Goal: Task Accomplishment & Management: Use online tool/utility

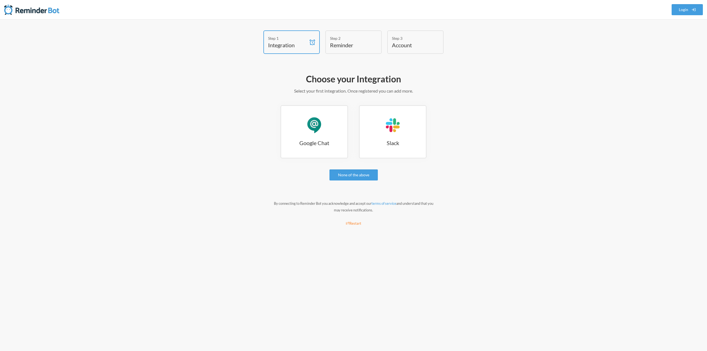
click at [356, 44] on h4 "Reminder" at bounding box center [349, 45] width 39 height 8
click at [313, 132] on div "Google Chat" at bounding box center [314, 125] width 17 height 17
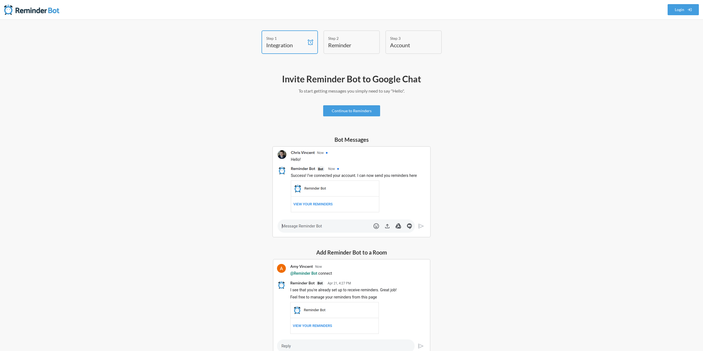
drag, startPoint x: 362, startPoint y: 44, endPoint x: 358, endPoint y: 57, distance: 14.4
click at [362, 45] on h4 "Reminder" at bounding box center [347, 45] width 39 height 8
click at [355, 108] on link "Continue to Reminders" at bounding box center [351, 110] width 57 height 11
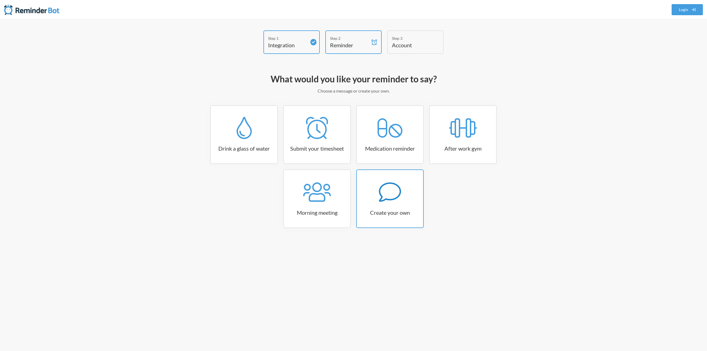
click at [384, 184] on icon at bounding box center [390, 191] width 22 height 19
select select "11:30:00"
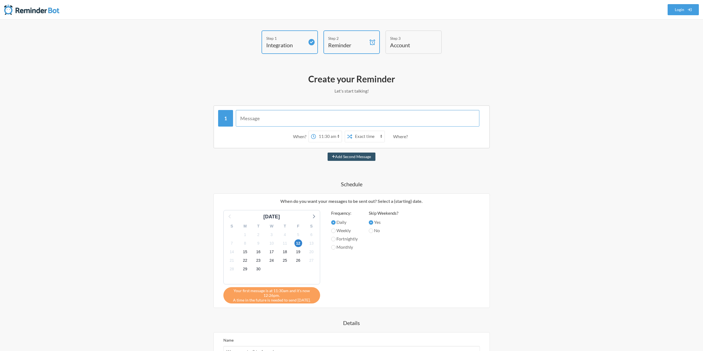
click at [267, 122] on input "text" at bounding box center [357, 118] width 243 height 17
type input "Upload GBB historical HPS gas usage"
click at [325, 137] on select "12:00 am 12:15 am 12:30 am 12:45 am 1:00 am 1:15 am 1:30 am 1:45 am 2:00 am 2:1…" at bounding box center [329, 136] width 26 height 11
select select "08:30:00"
click at [316, 131] on select "12:00 am 12:15 am 12:30 am 12:45 am 1:00 am 1:15 am 1:30 am 1:45 am 2:00 am 2:1…" at bounding box center [329, 136] width 26 height 11
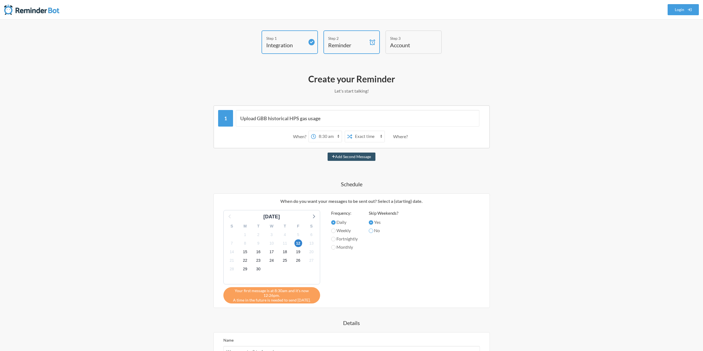
click at [373, 229] on input "No" at bounding box center [371, 231] width 4 height 4
radio input "true"
click at [365, 158] on button "Add Second Message" at bounding box center [351, 157] width 48 height 8
select select "09:30:00"
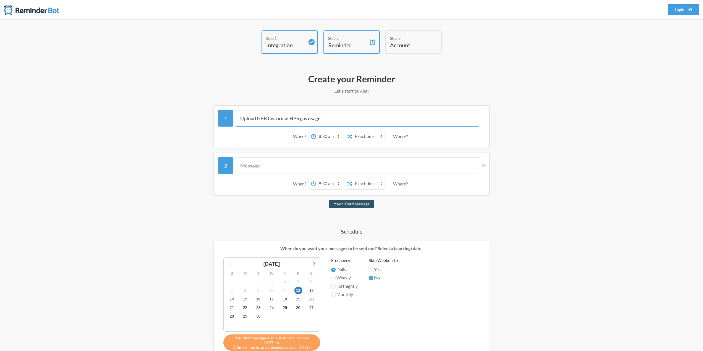
drag, startPoint x: 324, startPoint y: 119, endPoint x: 238, endPoint y: 117, distance: 85.9
click at [238, 117] on input "Upload GBB historical HPS gas usage" at bounding box center [357, 118] width 243 height 17
click at [322, 118] on input "Upload GBB historical HPS gas usage" at bounding box center [357, 118] width 243 height 17
click at [345, 118] on input "Upload GBB historical HPS gas usage to AEMO markets Portal" at bounding box center [357, 118] width 243 height 17
drag, startPoint x: 390, startPoint y: 120, endPoint x: 235, endPoint y: 120, distance: 154.7
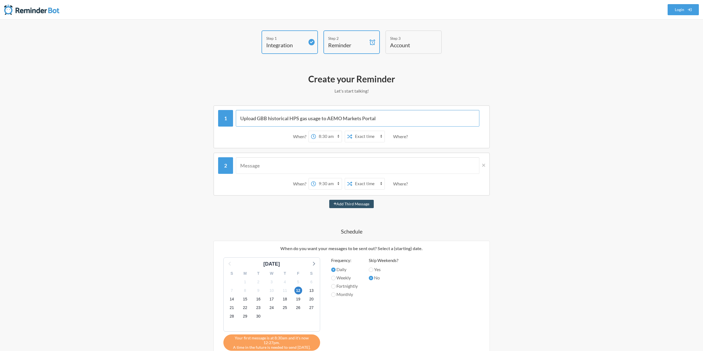
click at [235, 120] on div "Upload GBB historical HPS gas usage to AEMO Markets Portal" at bounding box center [351, 118] width 267 height 17
type input "Upload GBB historical HPS gas usage to AEMO Markets Portal"
click at [255, 166] on input "text" at bounding box center [357, 165] width 243 height 17
type input "Cut off time approaching for GBB HPS data, please submit if not already done"
click at [318, 183] on select "12:00 am 12:15 am 12:30 am 12:45 am 1:00 am 1:15 am 1:30 am 1:45 am 2:00 am 2:1…" at bounding box center [329, 183] width 26 height 11
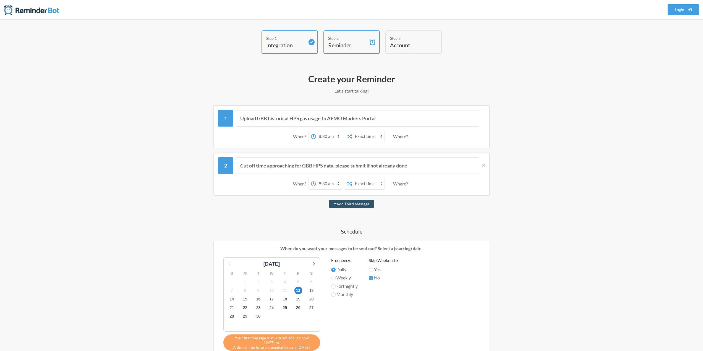
select select "12:30:00"
click at [316, 178] on select "12:00 am 12:15 am 12:30 am 12:45 am 1:00 am 1:15 am 1:30 am 1:45 am 2:00 am 2:1…" at bounding box center [329, 183] width 26 height 11
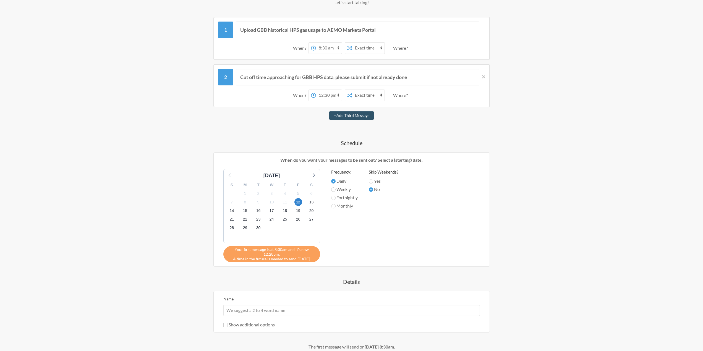
scroll to position [129, 0]
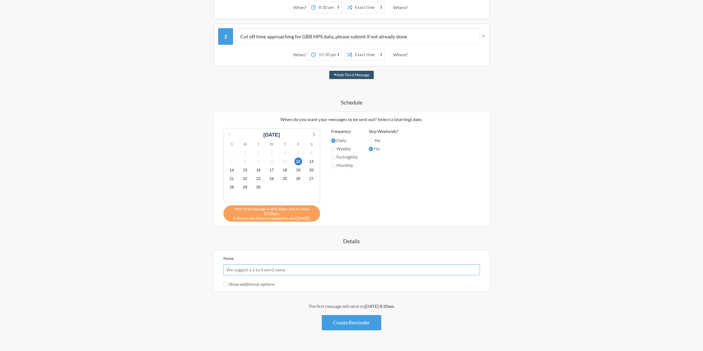
click at [283, 269] on input "Name" at bounding box center [351, 269] width 256 height 11
paste input "Upload GBB historical HPS gas usage to AEMO Markets Portal"
type input "Upload GBB historical HPS gas usage to AEMO Markets Portal"
click at [348, 324] on button "Create Reminder" at bounding box center [351, 322] width 59 height 15
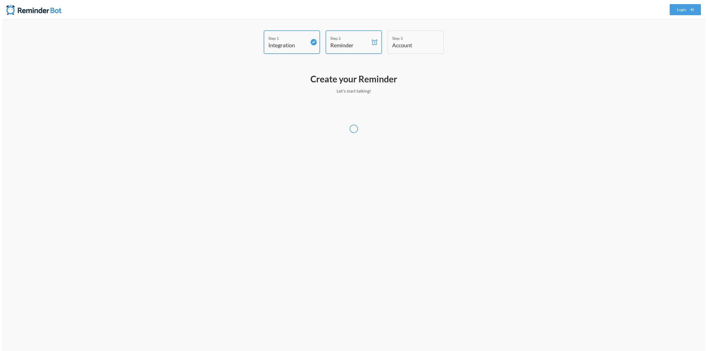
scroll to position [0, 0]
select select "Australia/Sydney"
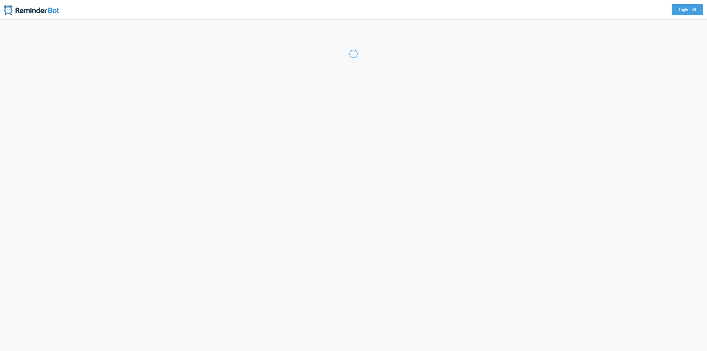
select select "AU"
